Goal: Task Accomplishment & Management: Manage account settings

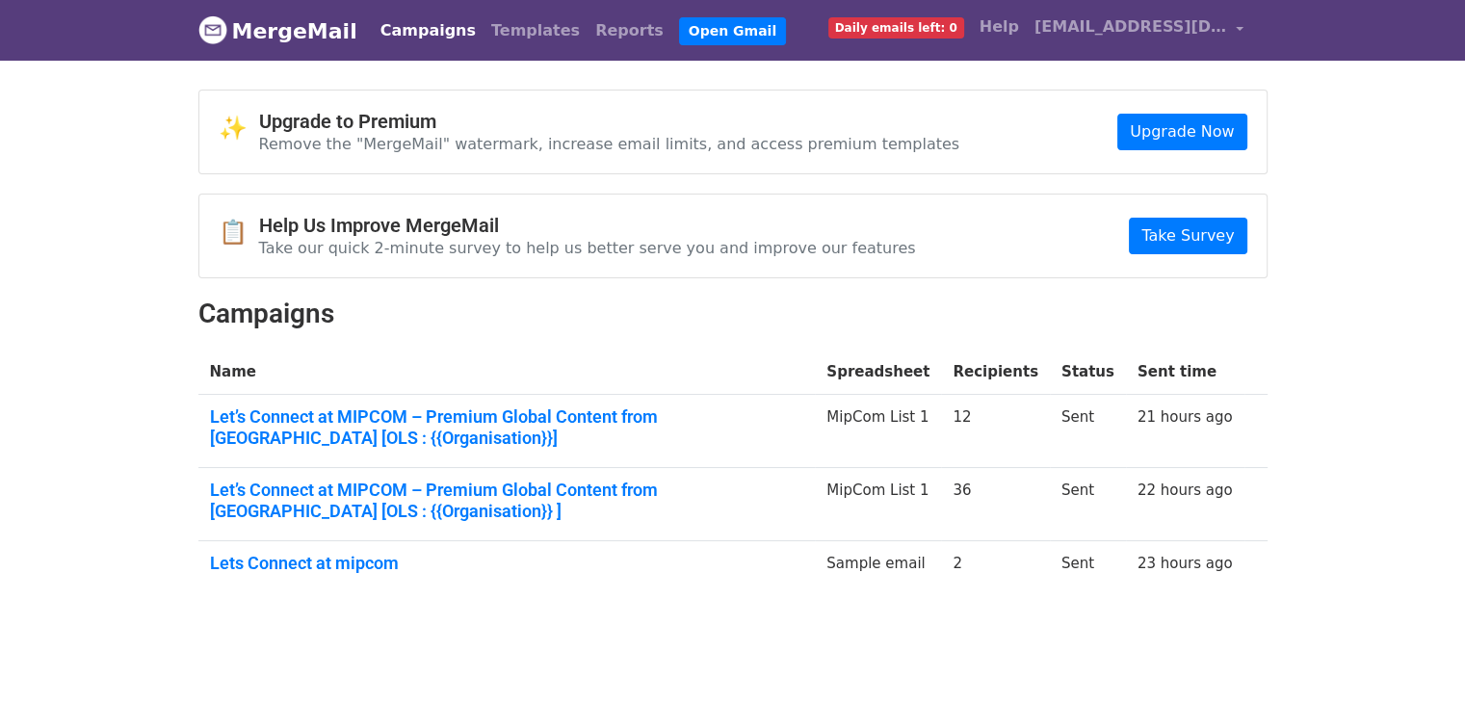
click at [409, 29] on link "Campaigns" at bounding box center [428, 31] width 111 height 39
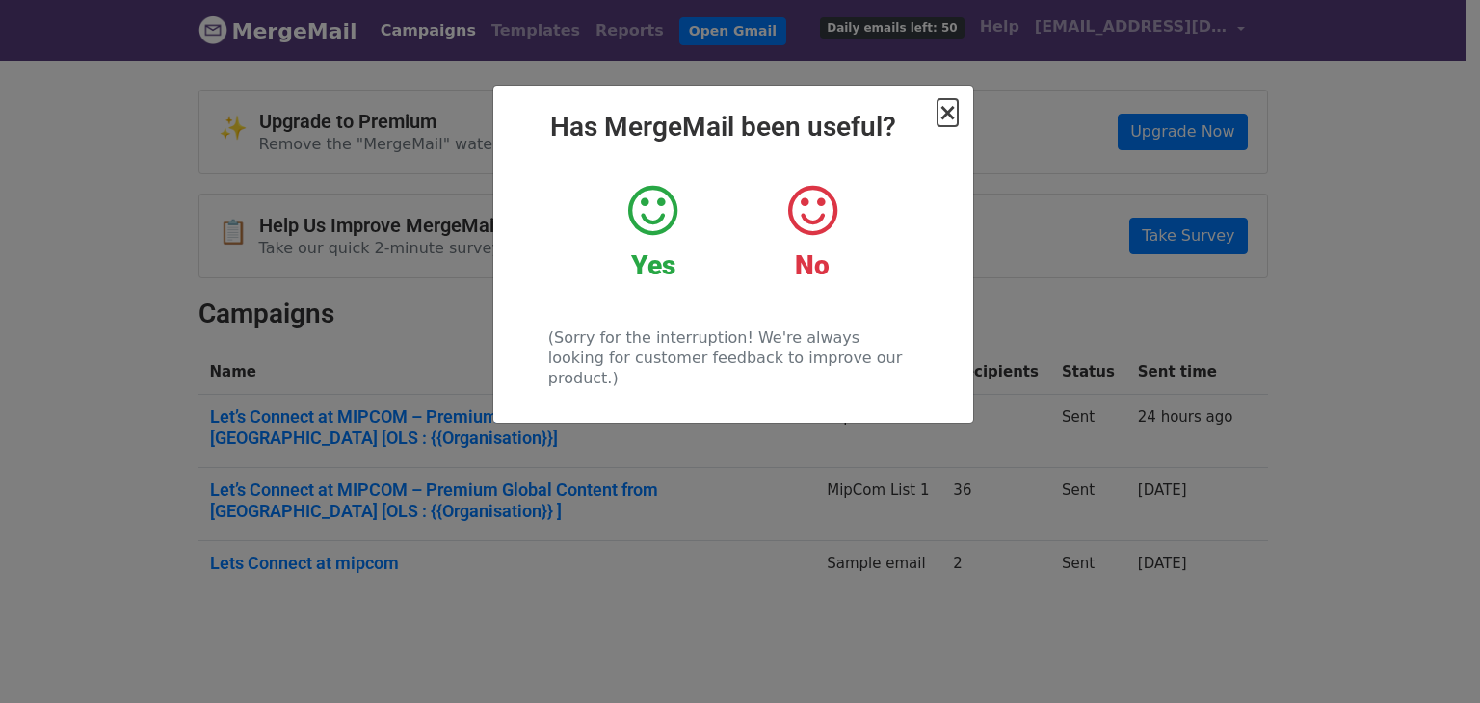
click at [956, 111] on span "×" at bounding box center [946, 112] width 19 height 27
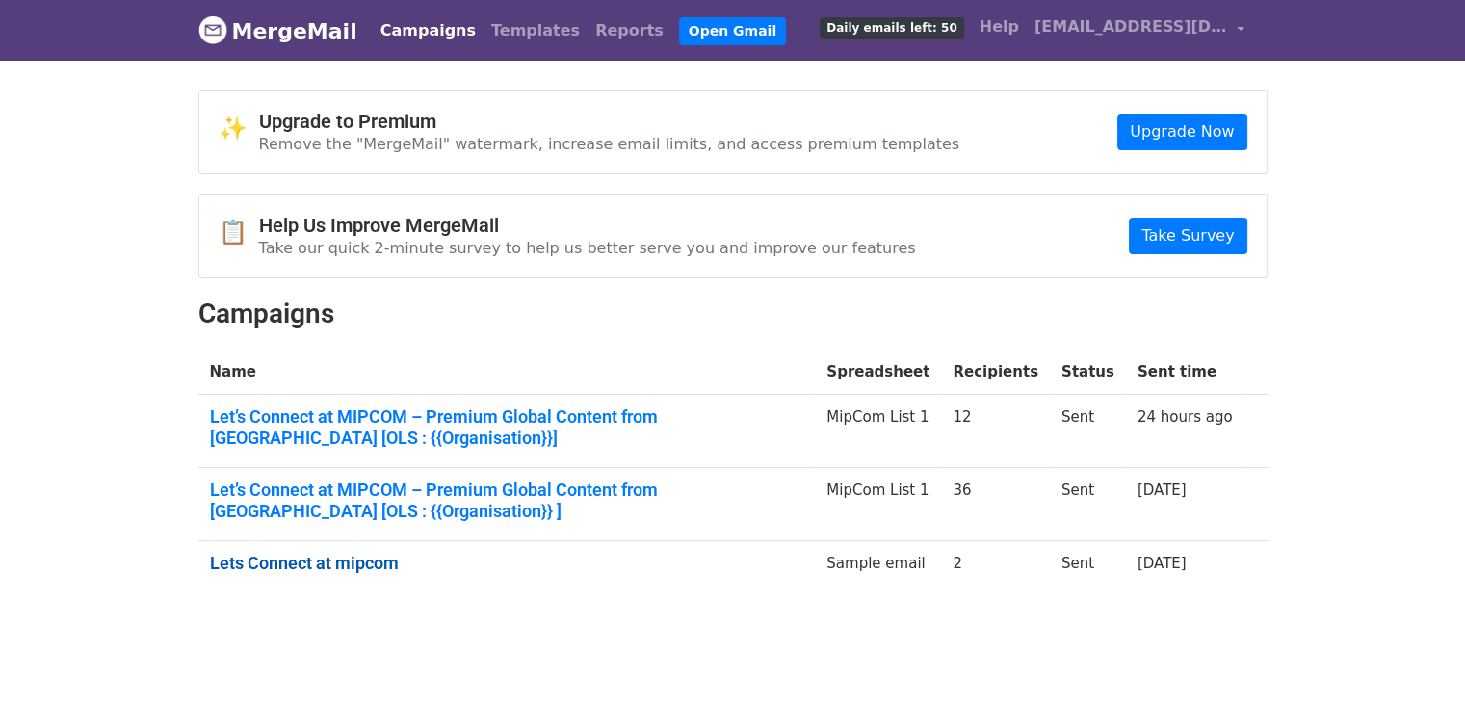
click at [358, 564] on link "Lets Connect at mipcom" at bounding box center [507, 563] width 594 height 21
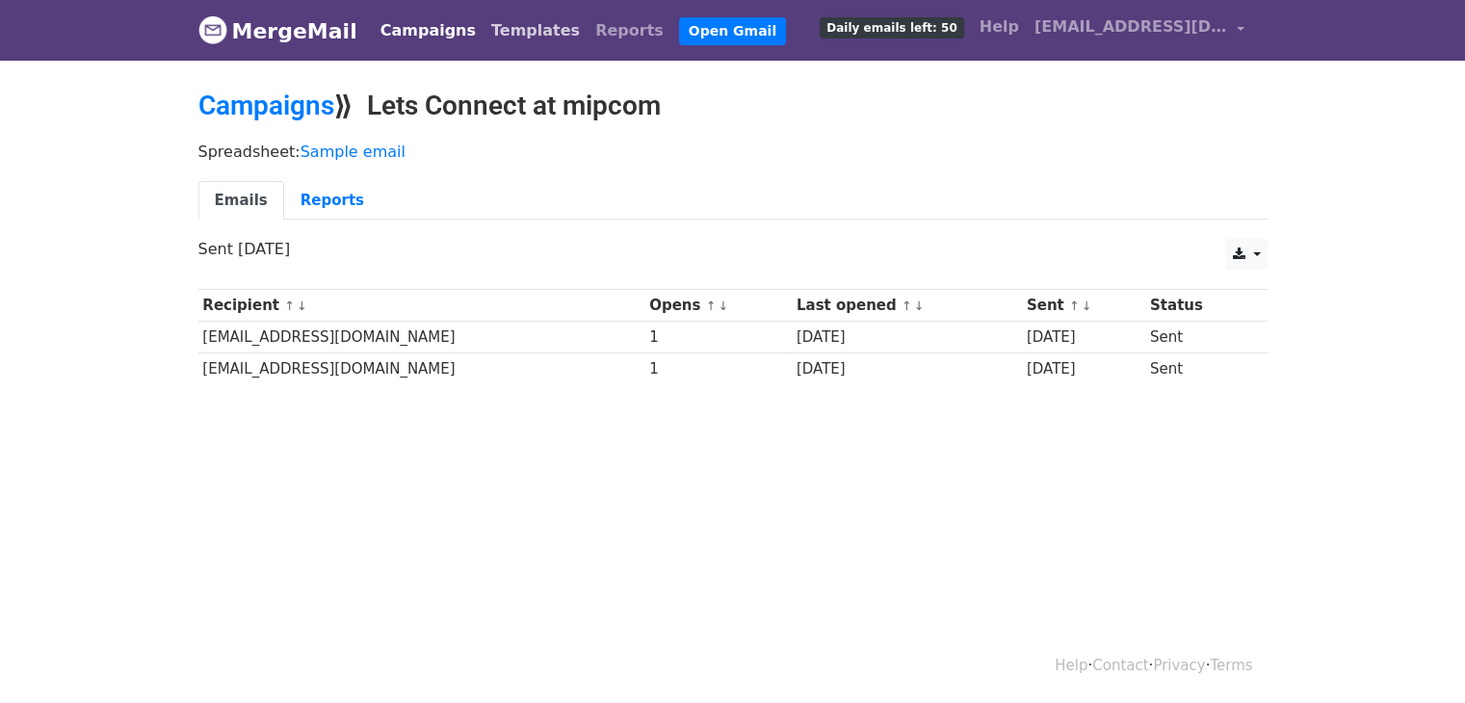
click at [519, 35] on link "Templates" at bounding box center [536, 31] width 104 height 39
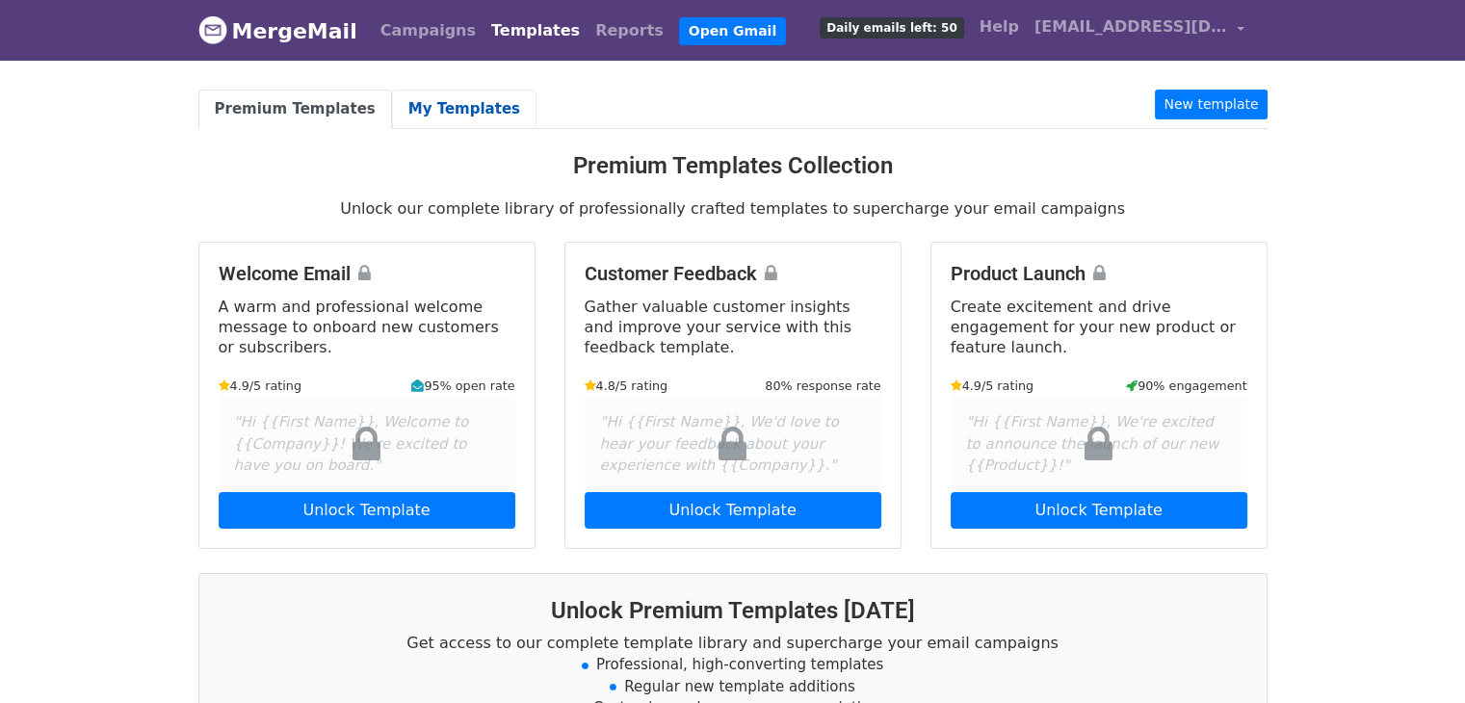
click at [451, 99] on link "My Templates" at bounding box center [464, 110] width 145 height 40
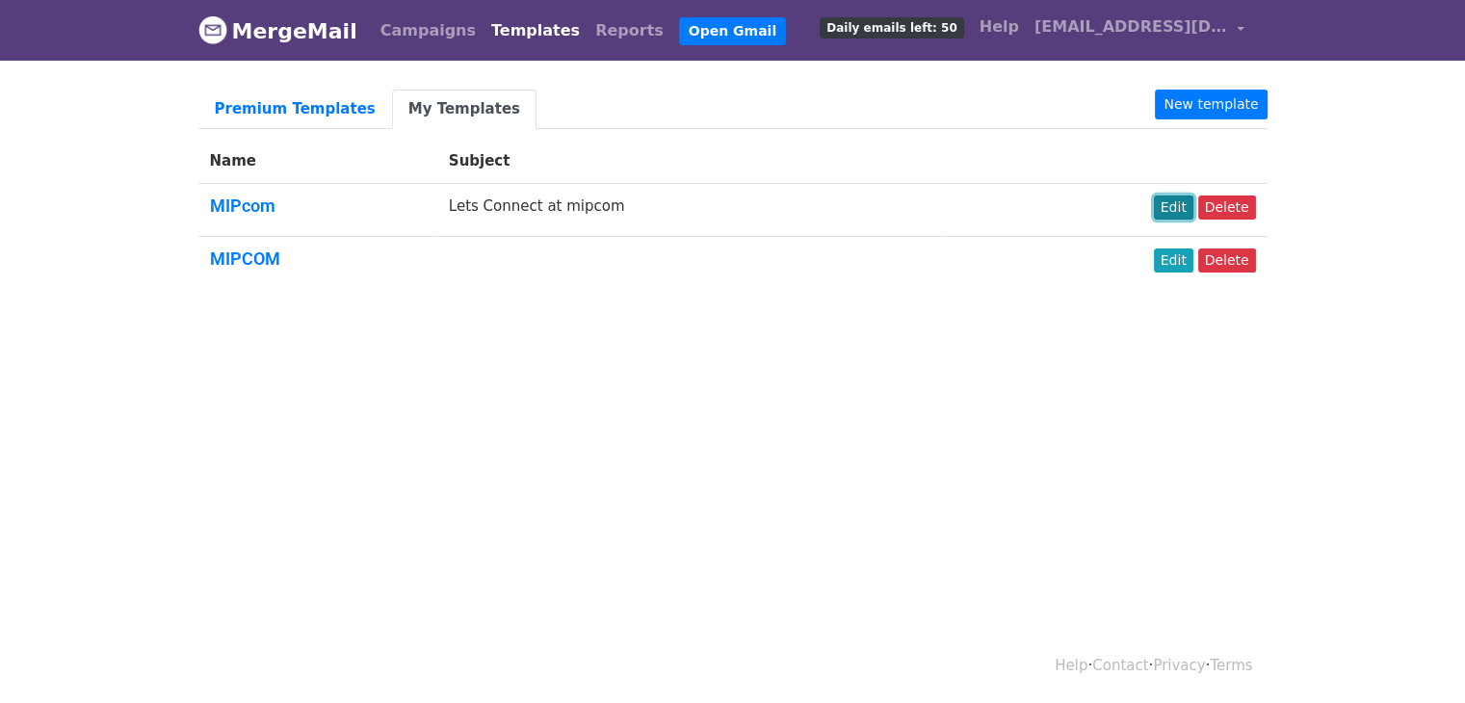
click at [1176, 210] on link "Edit" at bounding box center [1174, 208] width 40 height 24
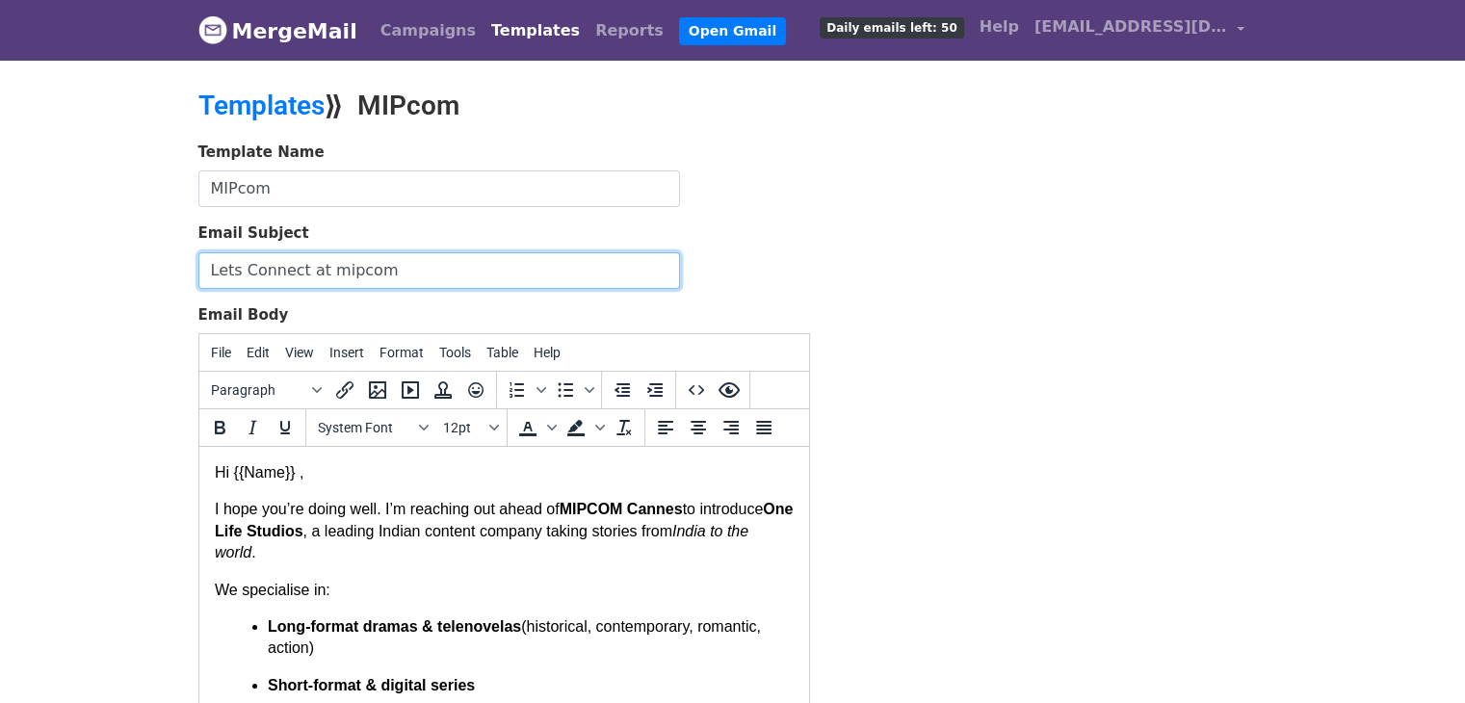
click at [417, 278] on input "Lets Connect at mipcom" at bounding box center [439, 270] width 482 height 37
paste input "Let’s Connect at MIPCOM – Premium Global Content from India [OLS : Slovenská te…"
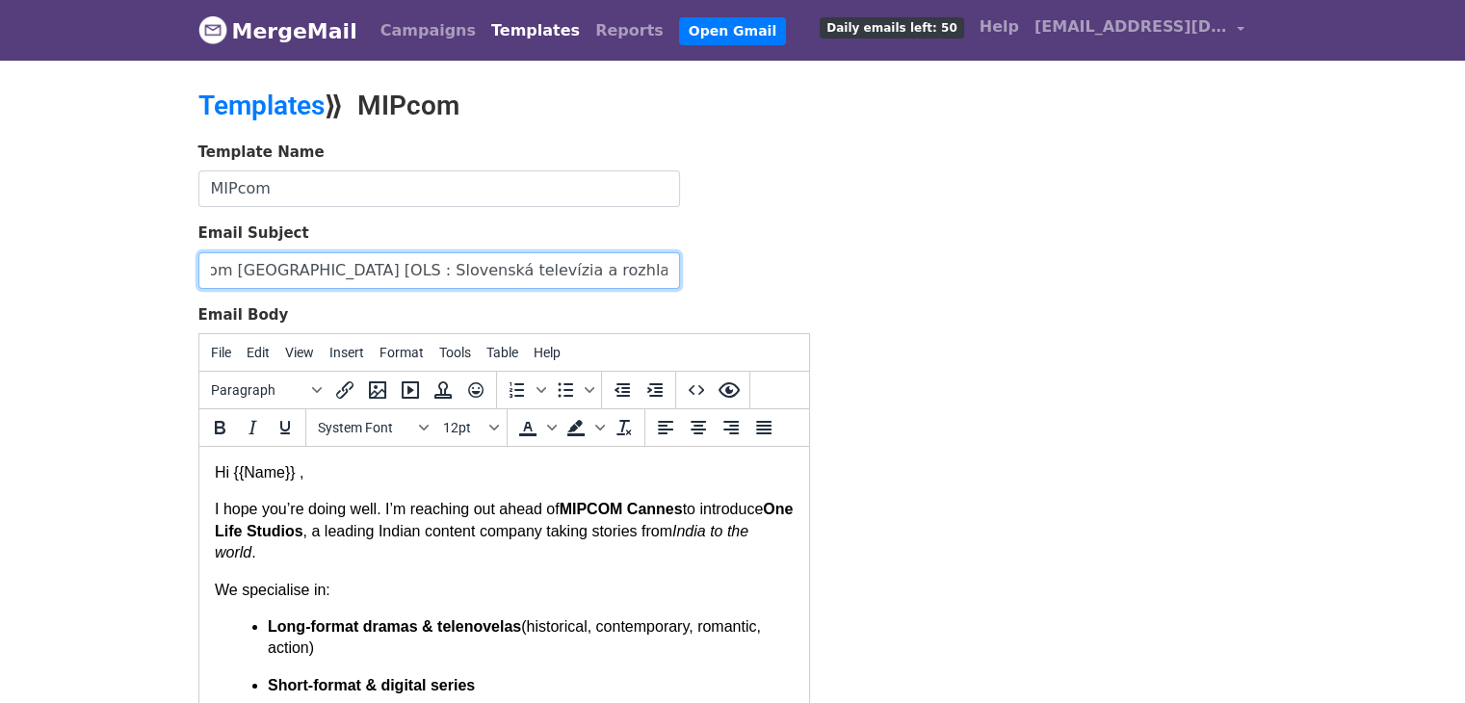
click at [660, 271] on input "Let’s Connect at MIPCOM – Premium Global Content from India [OLS : Slovenská te…" at bounding box center [439, 270] width 482 height 37
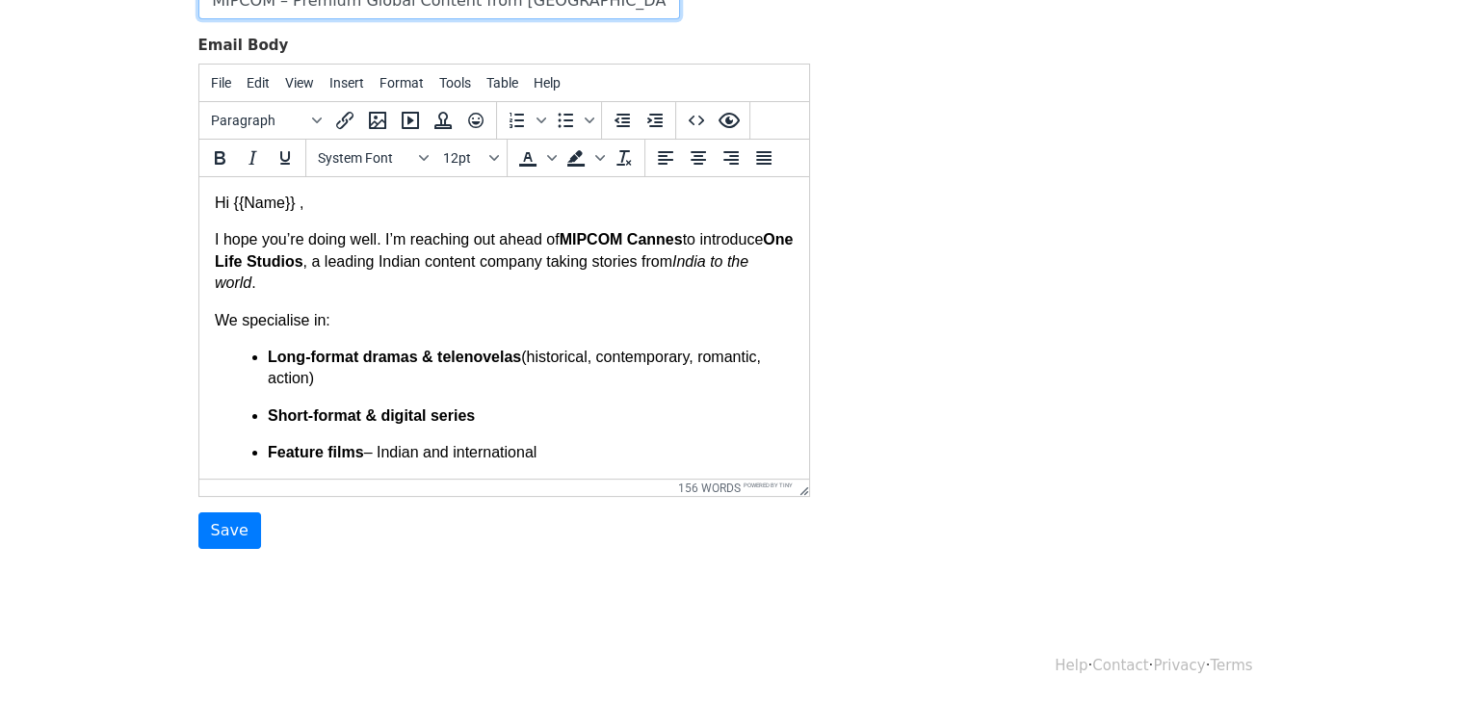
type input "Let’s Connect at MIPCOM – Premium Global Content from [GEOGRAPHIC_DATA] [OLS : …"
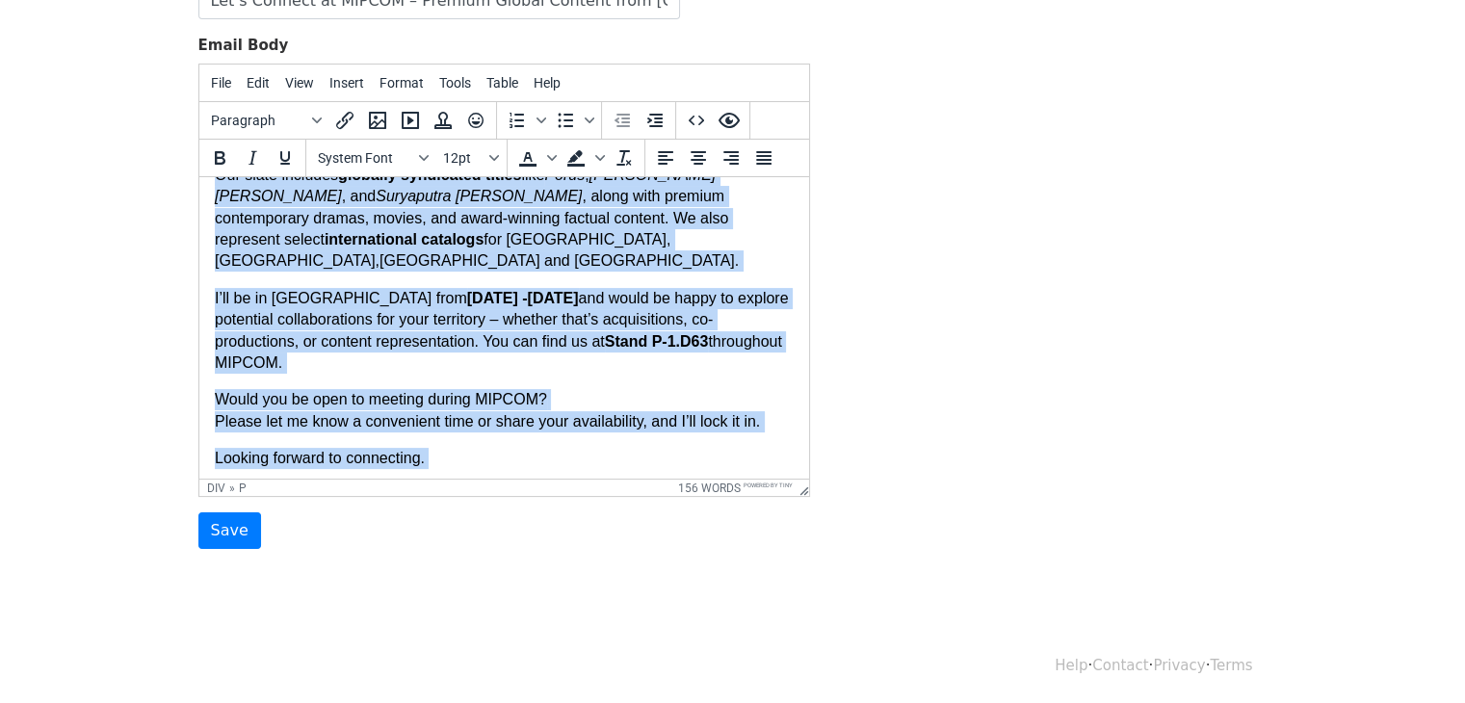
scroll to position [590, 0]
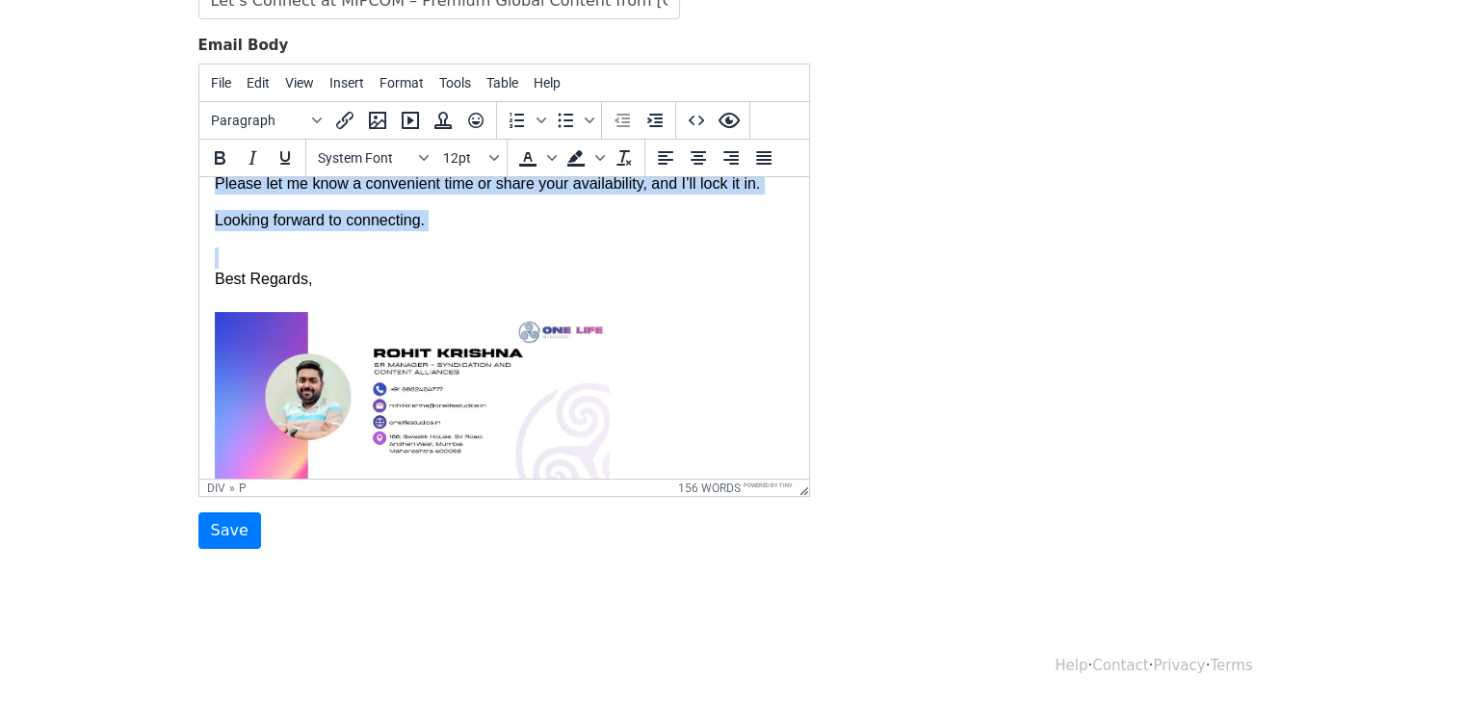
drag, startPoint x: 213, startPoint y: 237, endPoint x: 536, endPoint y: 219, distance: 323.3
click at [536, 219] on body "Hi {{Name}} , I hope you’re doing well. I’m reaching out ahead of MIPCOM Cannes…" at bounding box center [503, 45] width 579 height 884
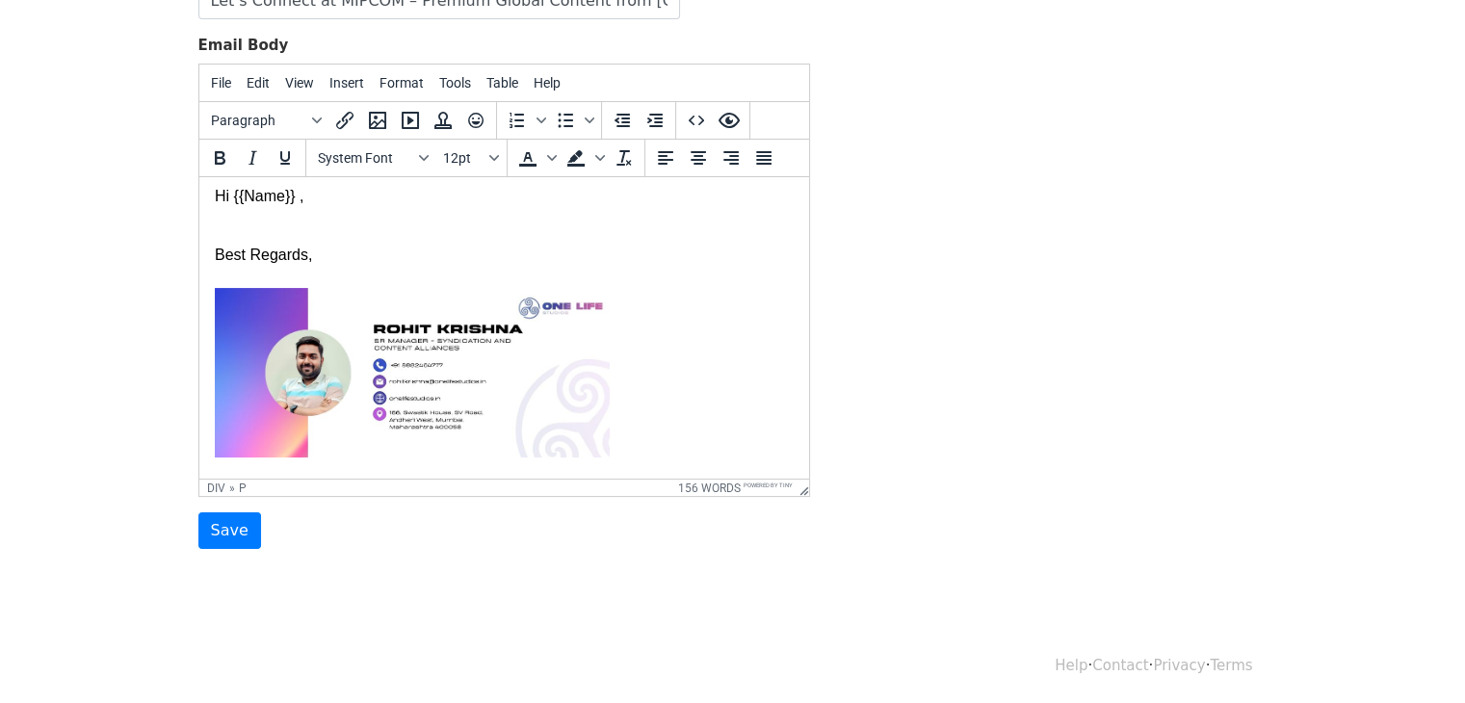
scroll to position [4, 0]
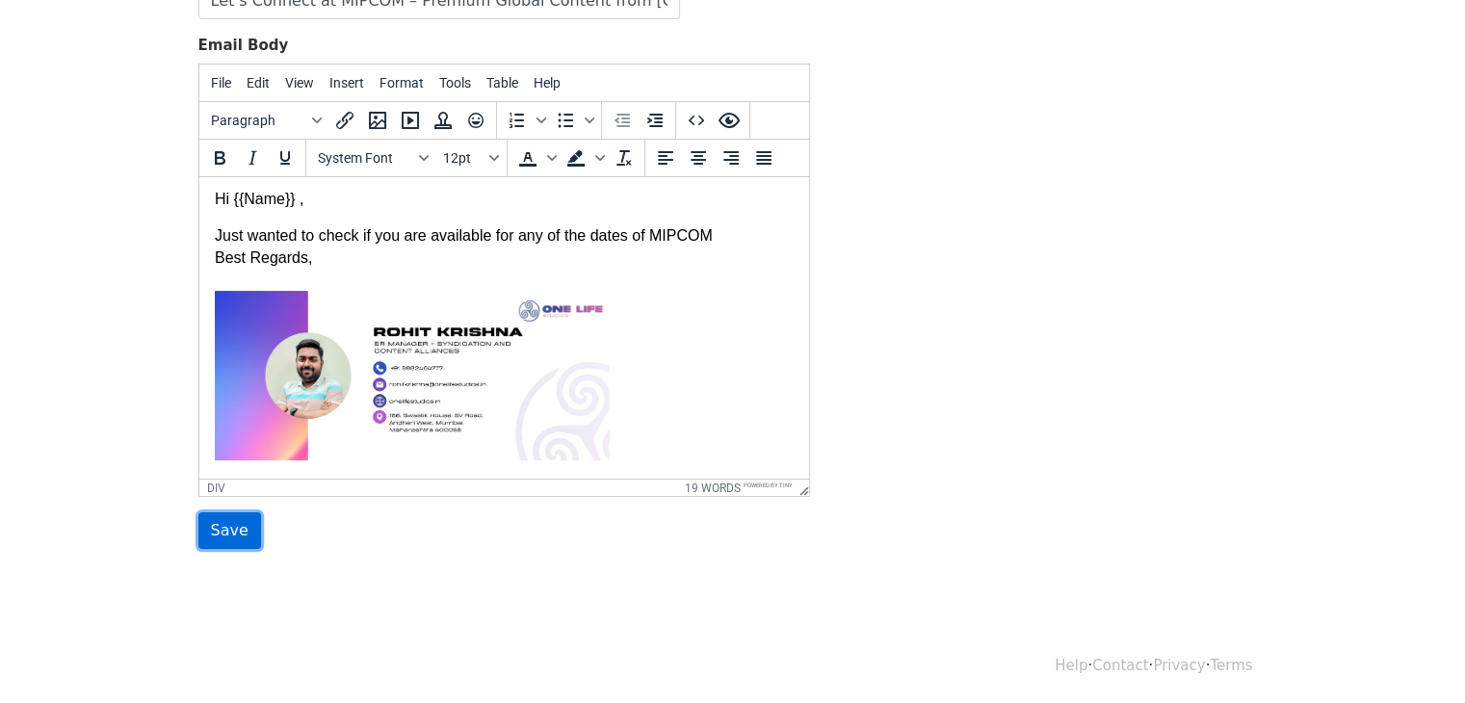
click at [209, 531] on input "Save" at bounding box center [229, 531] width 63 height 37
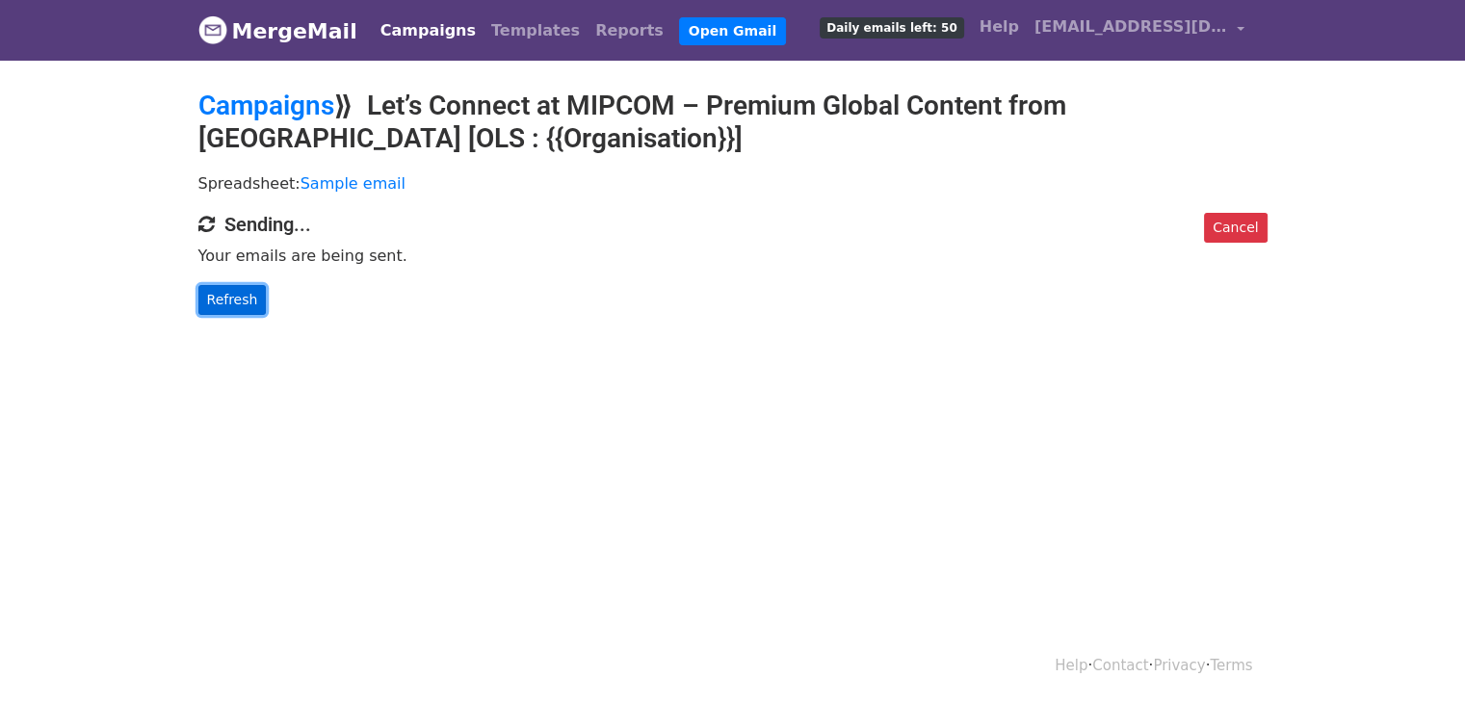
click at [226, 305] on link "Refresh" at bounding box center [232, 300] width 68 height 30
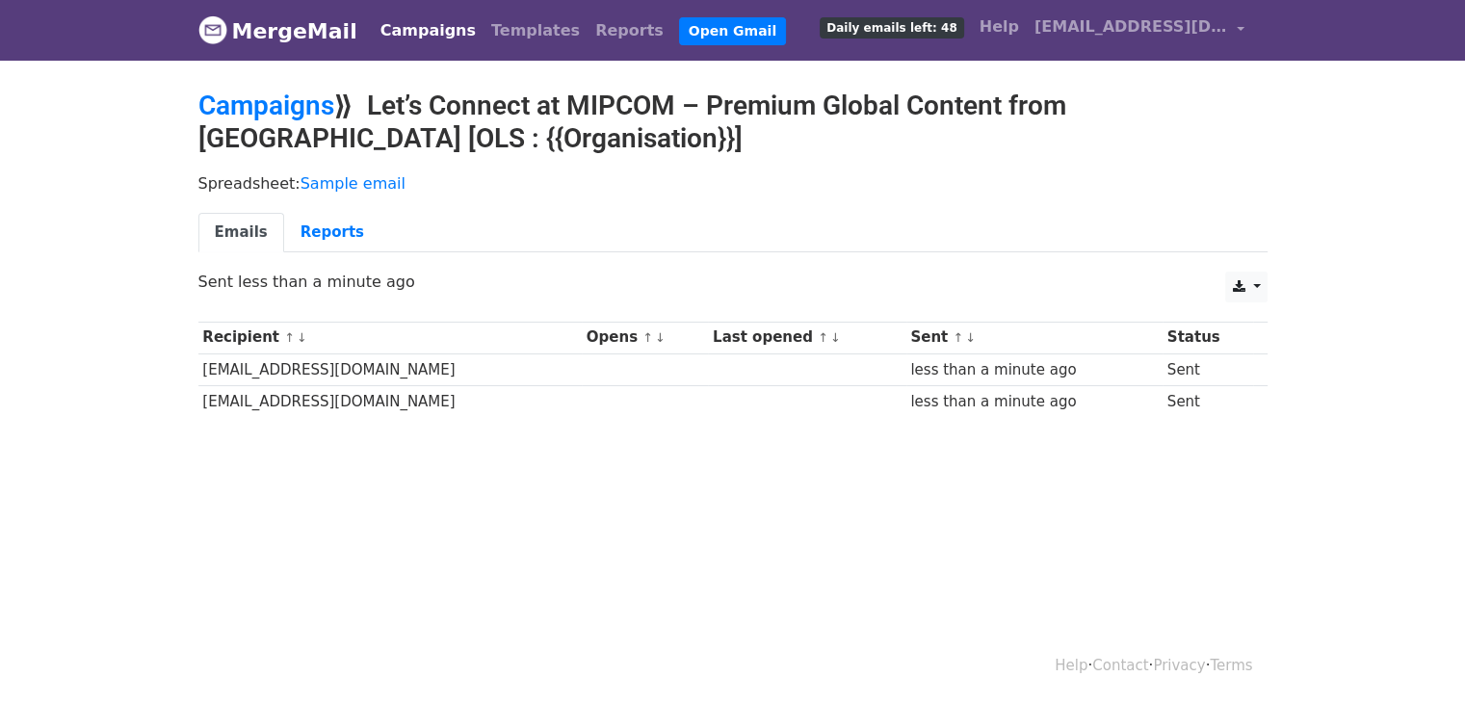
click at [400, 31] on link "Campaigns" at bounding box center [428, 31] width 111 height 39
